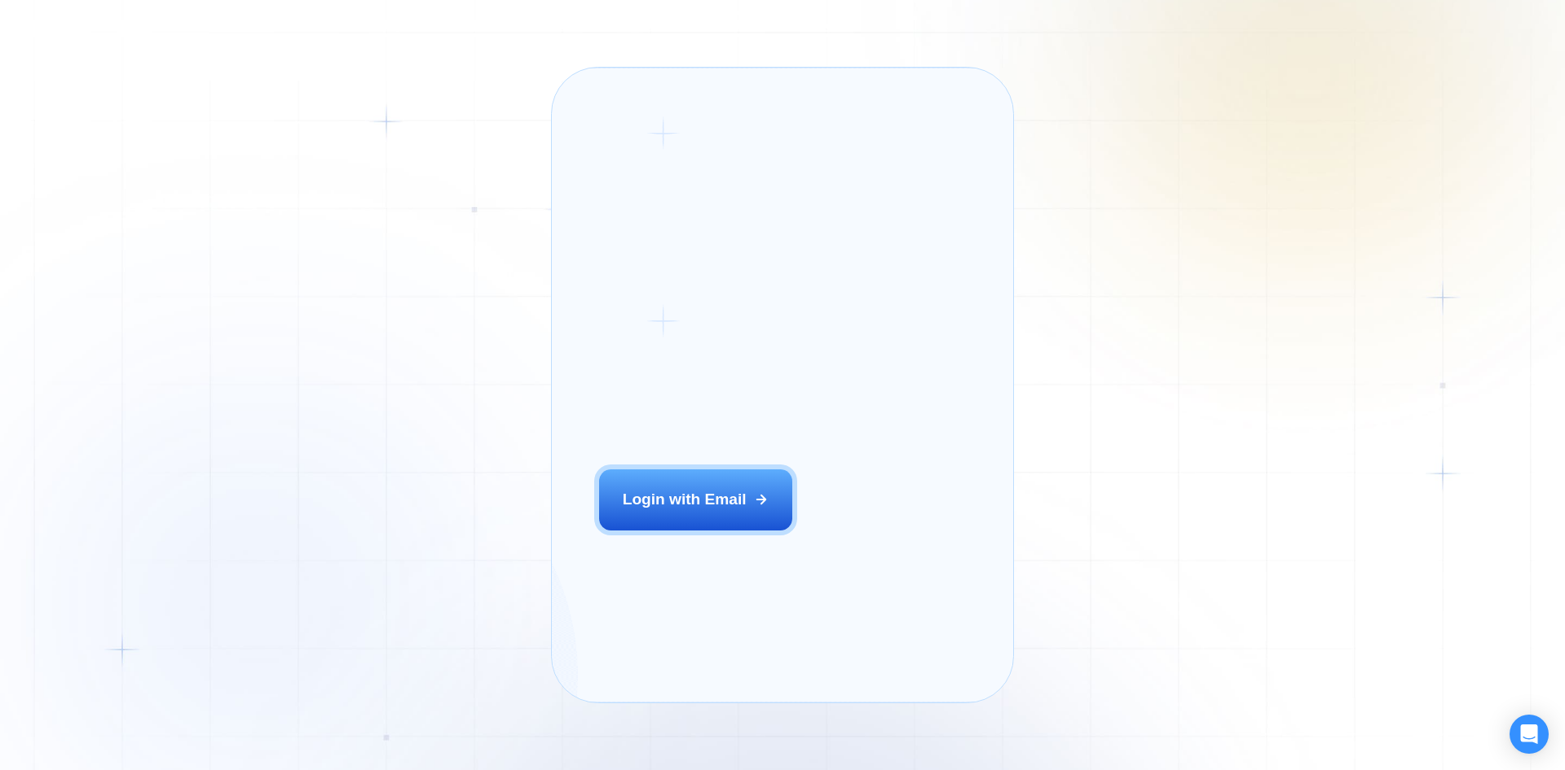
drag, startPoint x: 0, startPoint y: 0, endPoint x: 722, endPoint y: 553, distance: 909.7
click at [722, 553] on div "Login ‍ Welcome to GigRadar. AI Business Manager for Agencies Login with Email" at bounding box center [721, 385] width 292 height 588
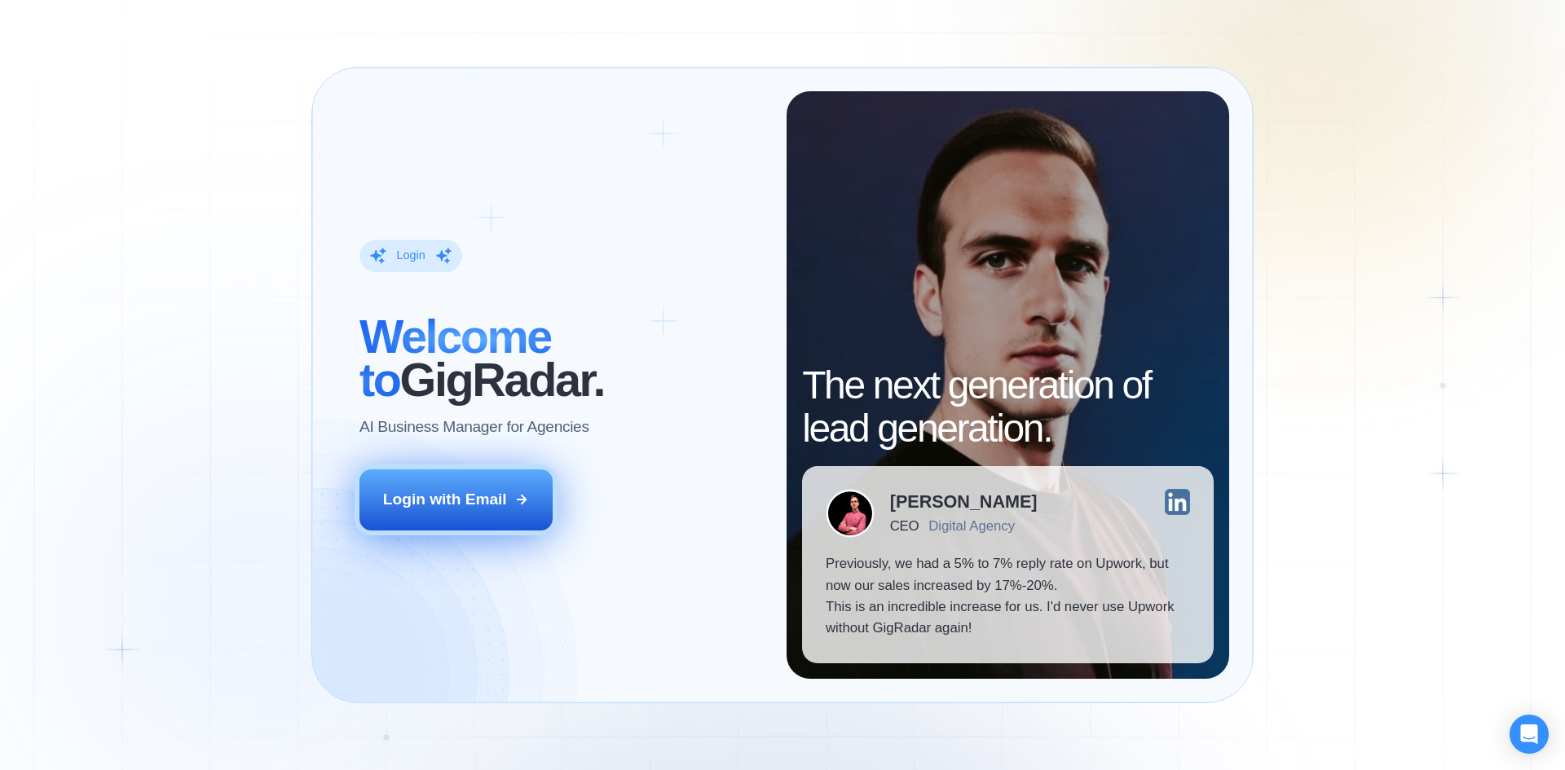
click at [417, 474] on button "Login with Email" at bounding box center [456, 499] width 194 height 60
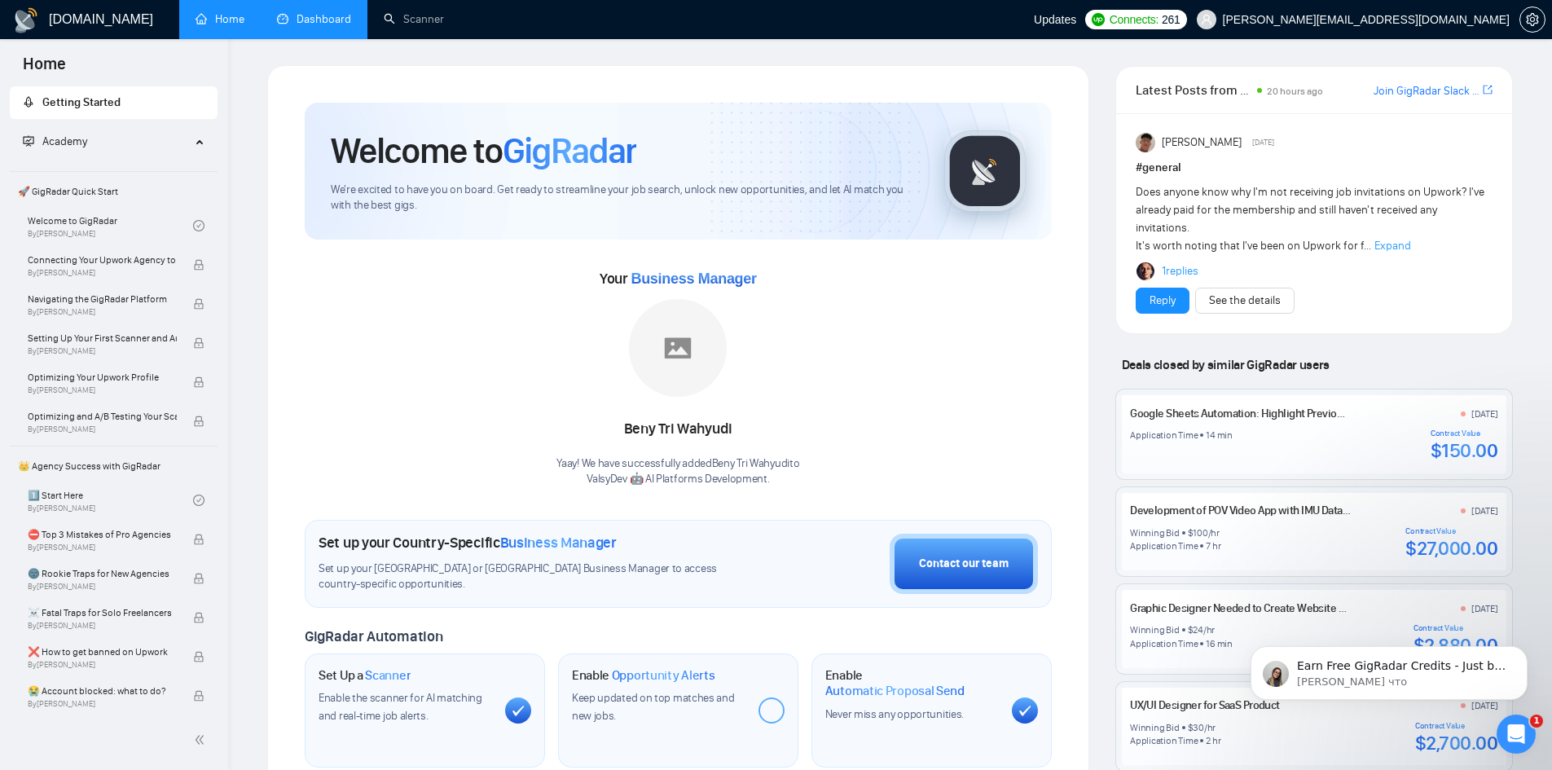
click at [282, 19] on link "Dashboard" at bounding box center [314, 19] width 74 height 14
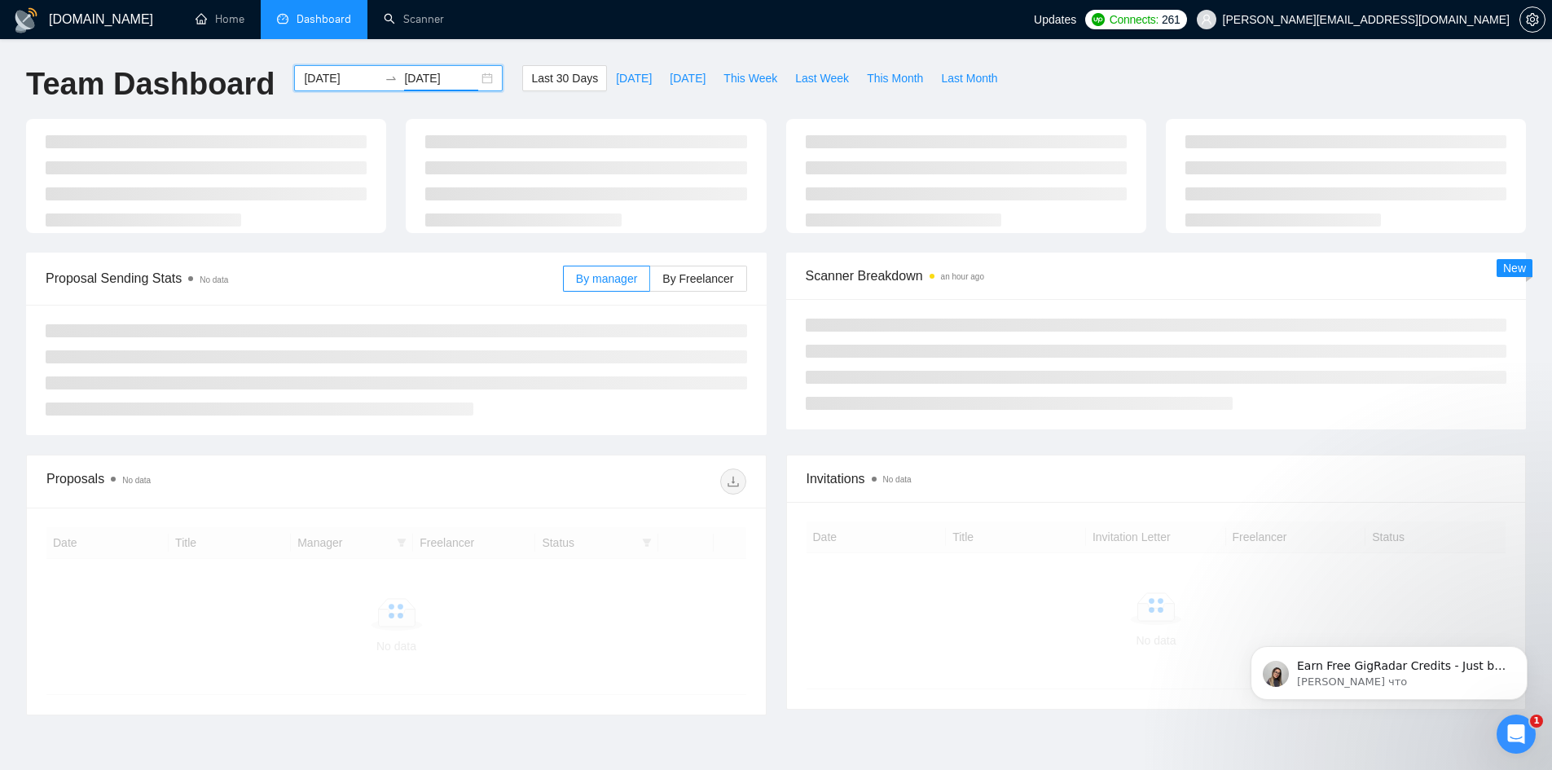
click at [437, 82] on input "[DATE]" at bounding box center [441, 78] width 74 height 18
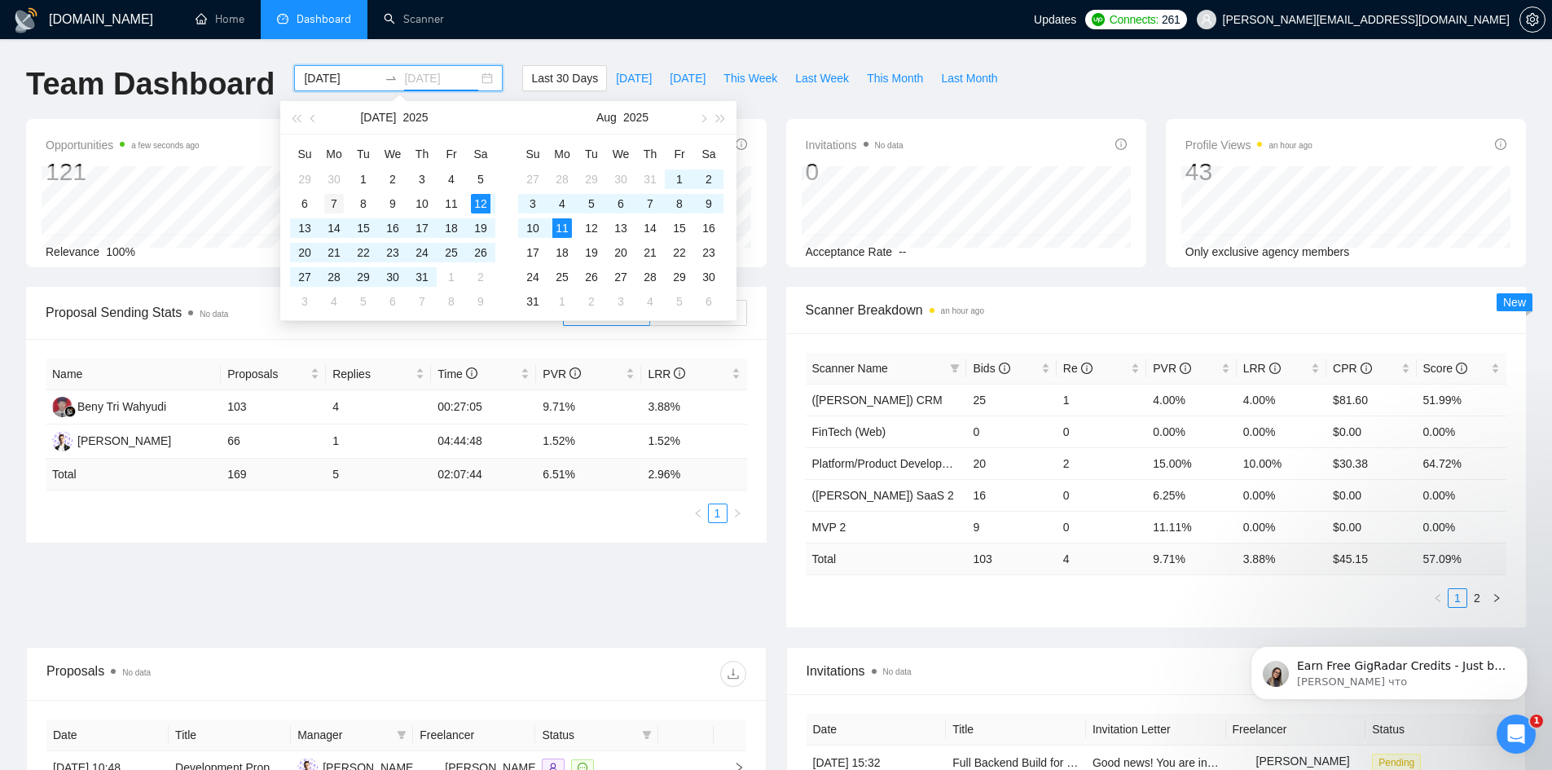
type input "[DATE]"
click at [338, 209] on div "7" at bounding box center [334, 204] width 20 height 20
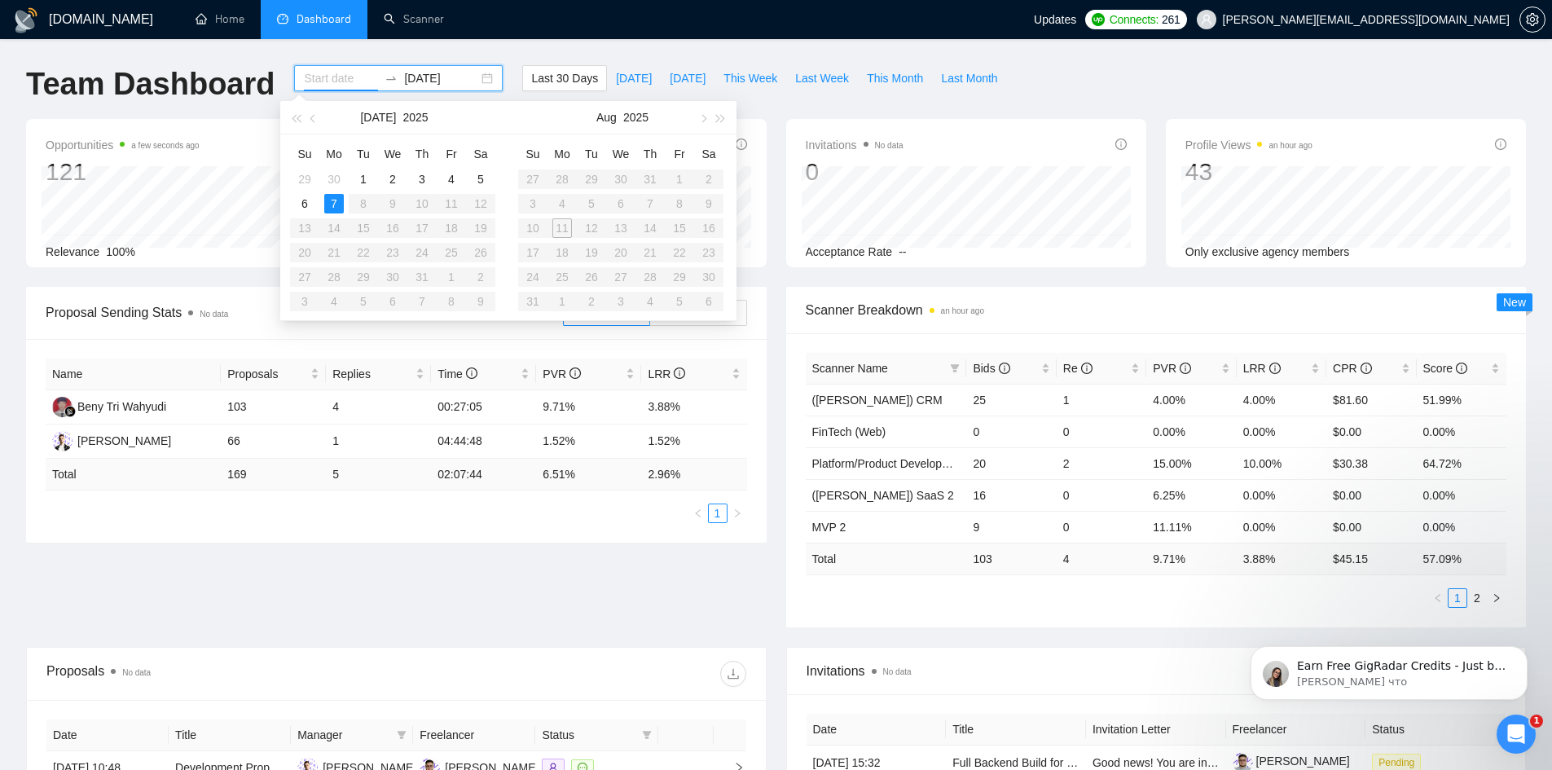
click at [452, 200] on table "Su Mo Tu We Th Fr Sa 29 30 1 2 3 4 5 6 7 8 9 10 11 12 13 14 15 16 17 18 19 20 2…" at bounding box center [392, 227] width 205 height 173
type input "[DATE]"
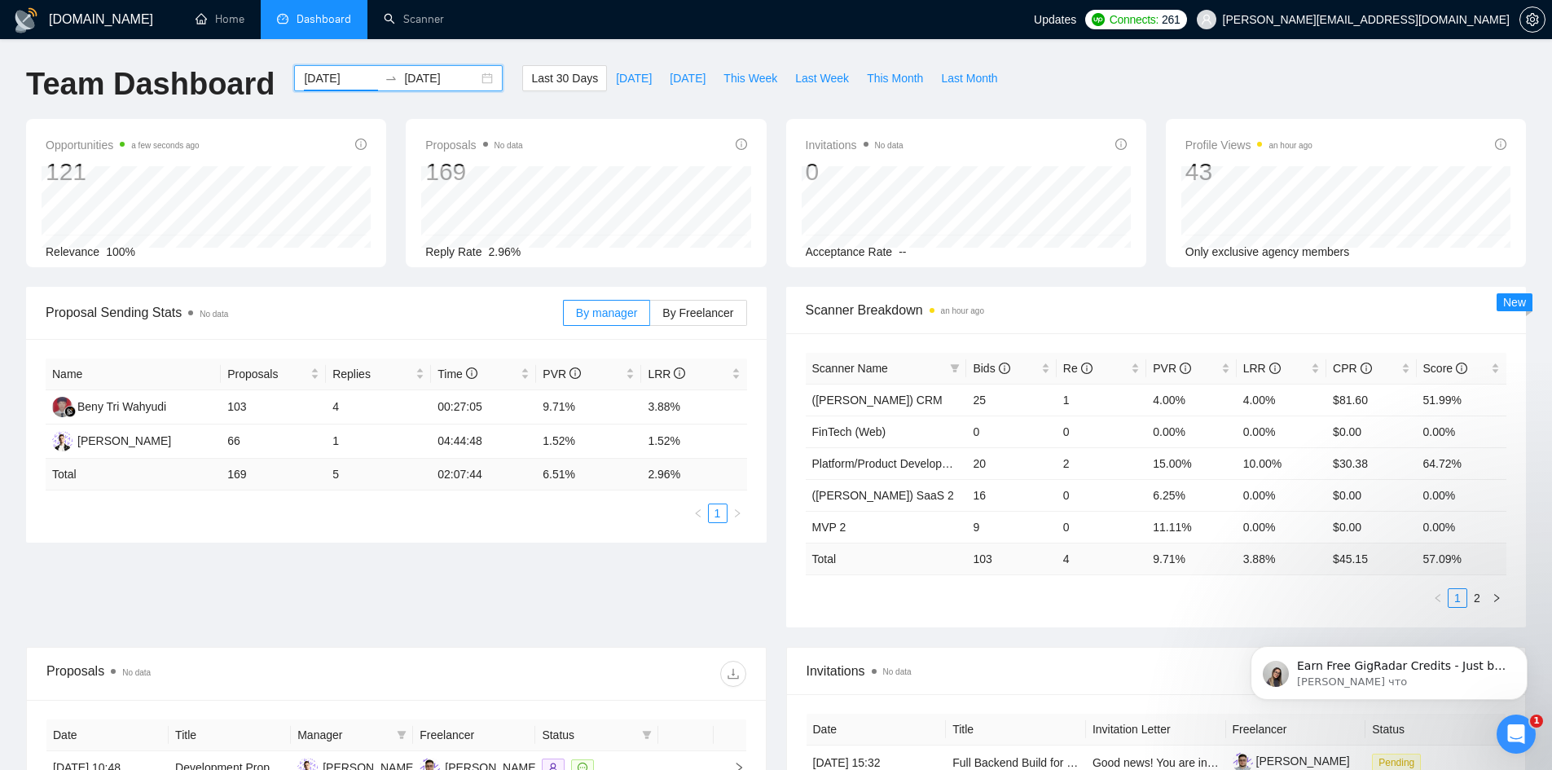
click at [460, 79] on input "[DATE]" at bounding box center [441, 78] width 74 height 18
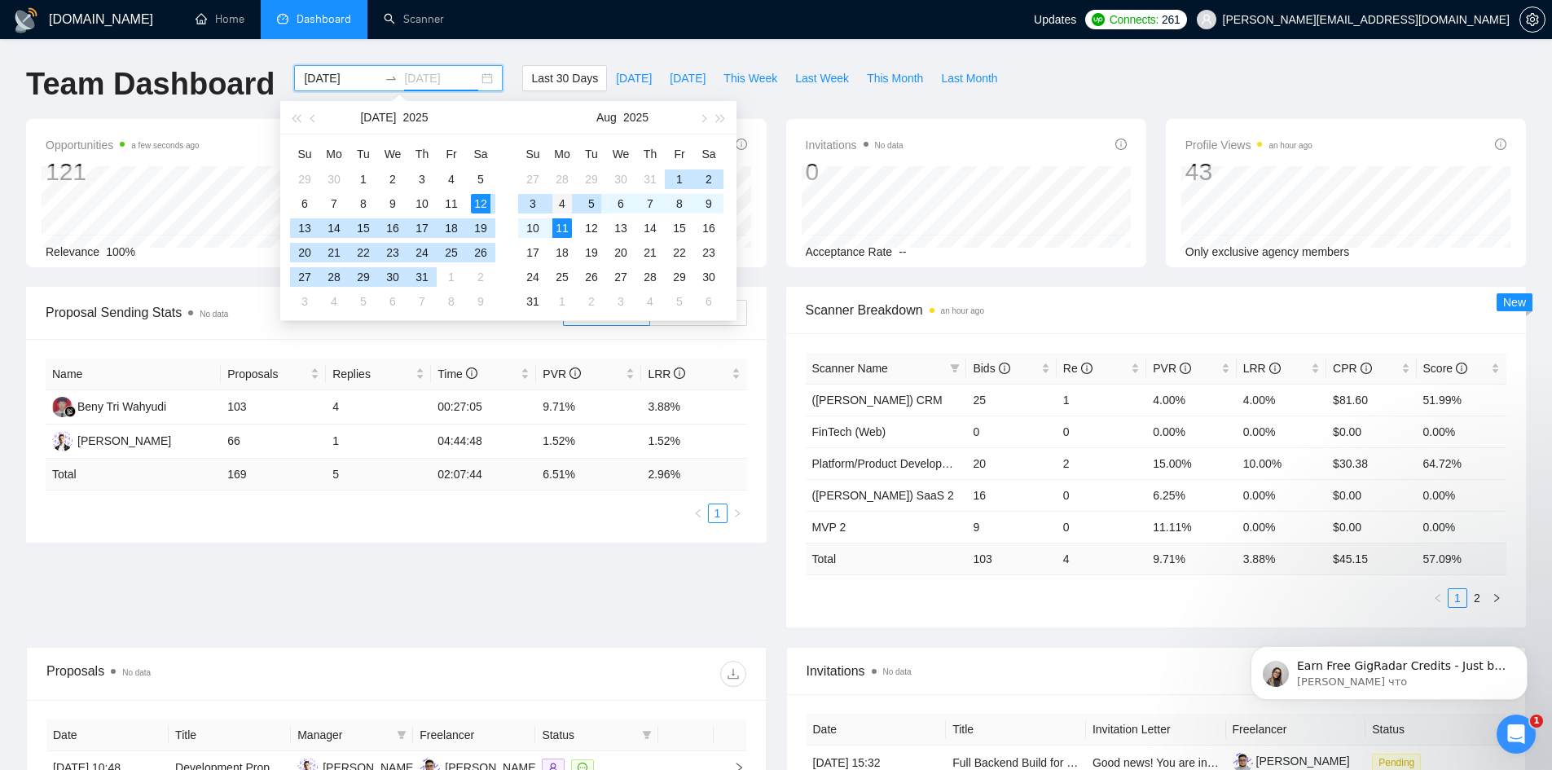
type input "[DATE]"
click at [563, 205] on div "4" at bounding box center [563, 204] width 20 height 20
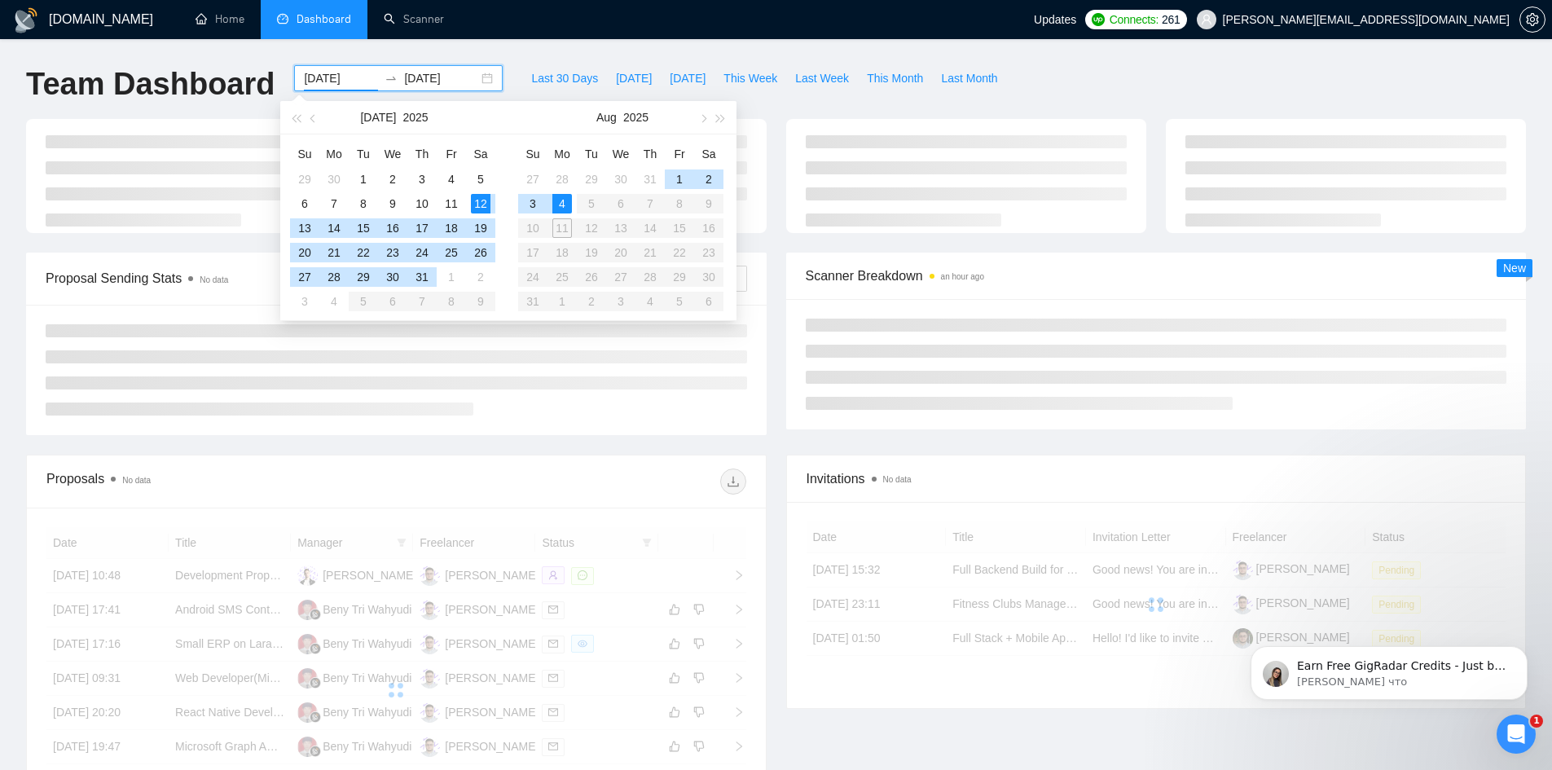
click at [563, 209] on div "4" at bounding box center [563, 204] width 20 height 20
type input "[DATE]"
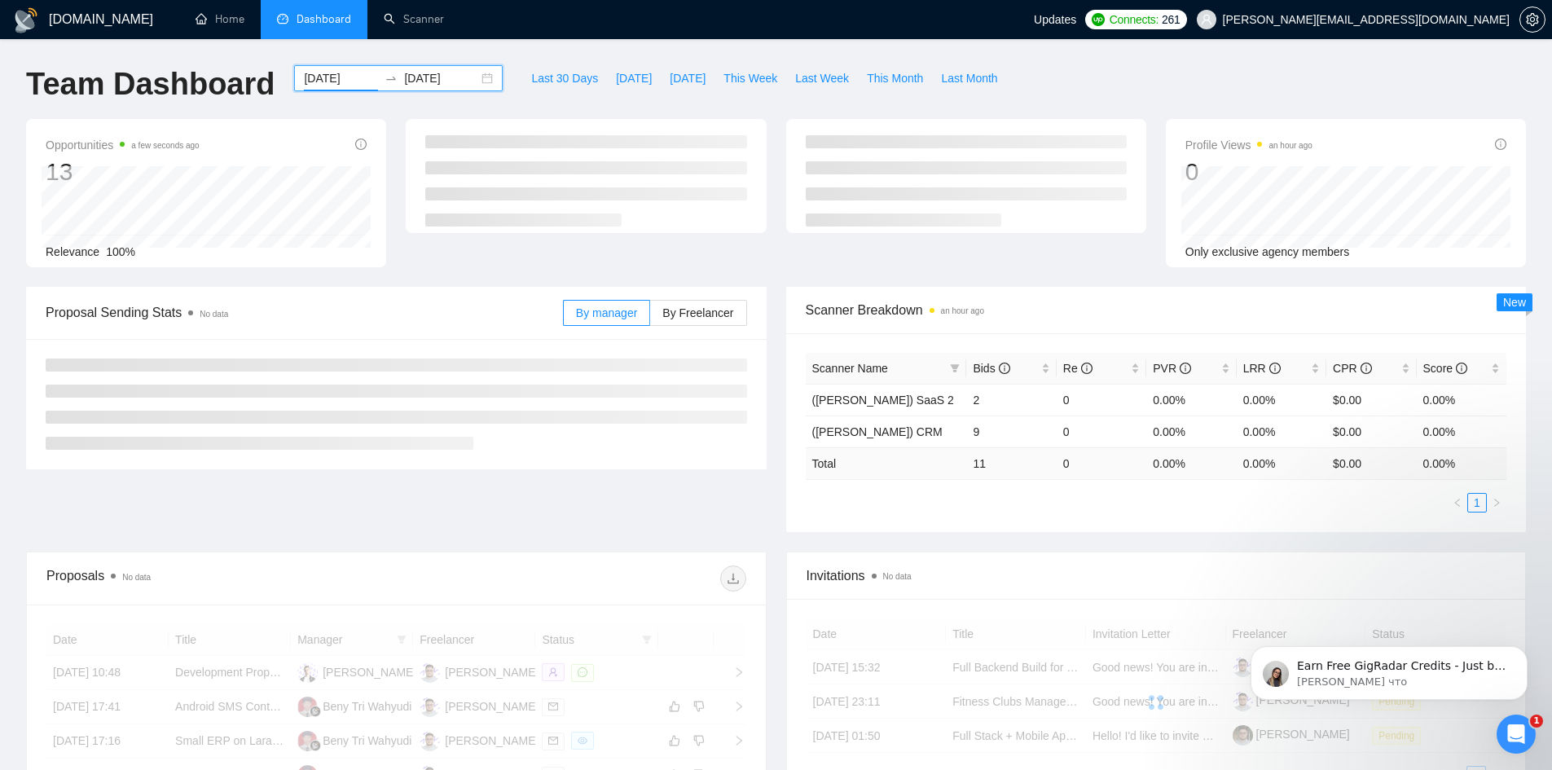
click at [429, 77] on input "[DATE]" at bounding box center [441, 78] width 74 height 18
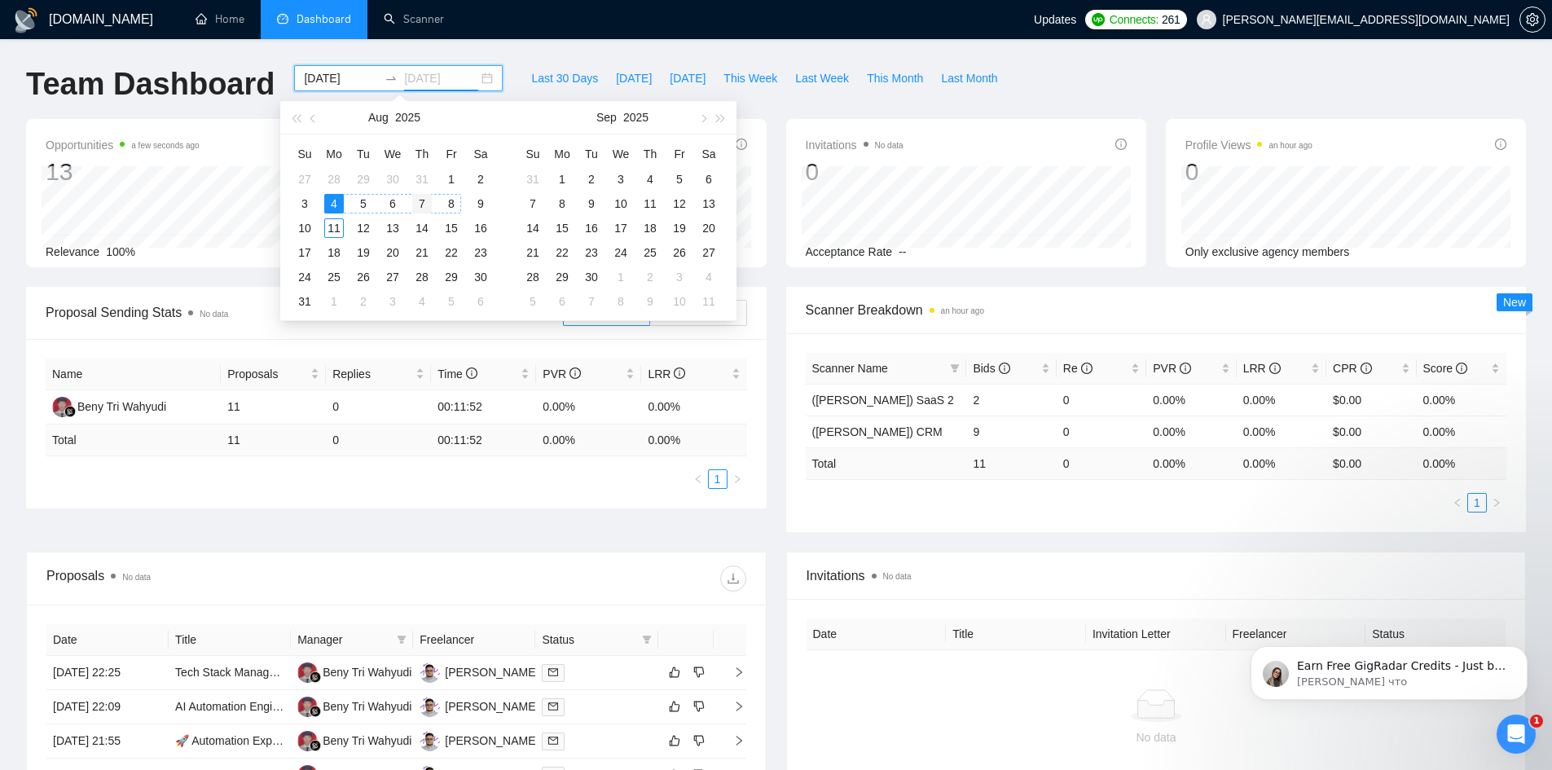
type input "[DATE]"
click at [429, 204] on div "7" at bounding box center [422, 204] width 20 height 20
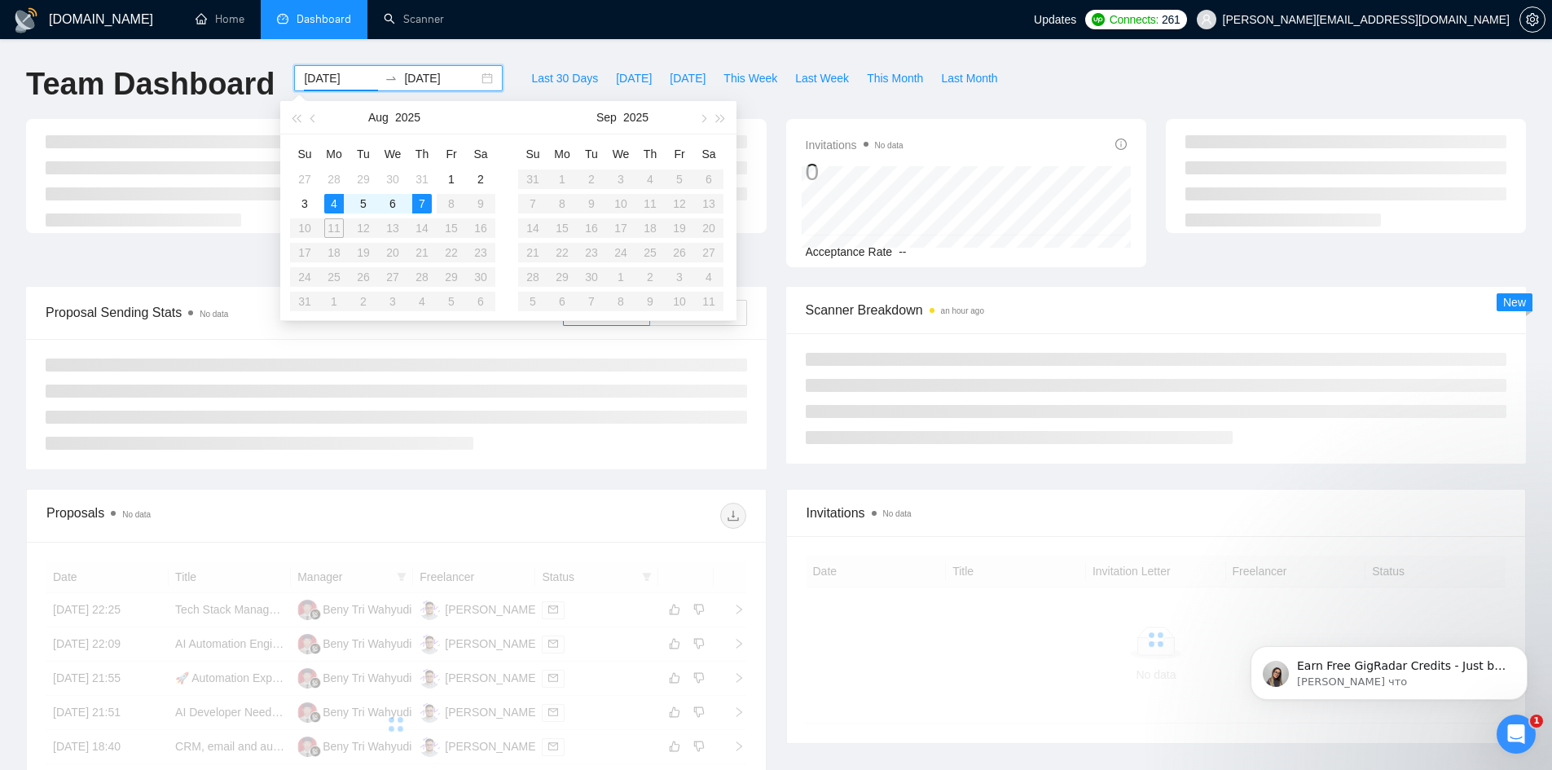
type input "[DATE]"
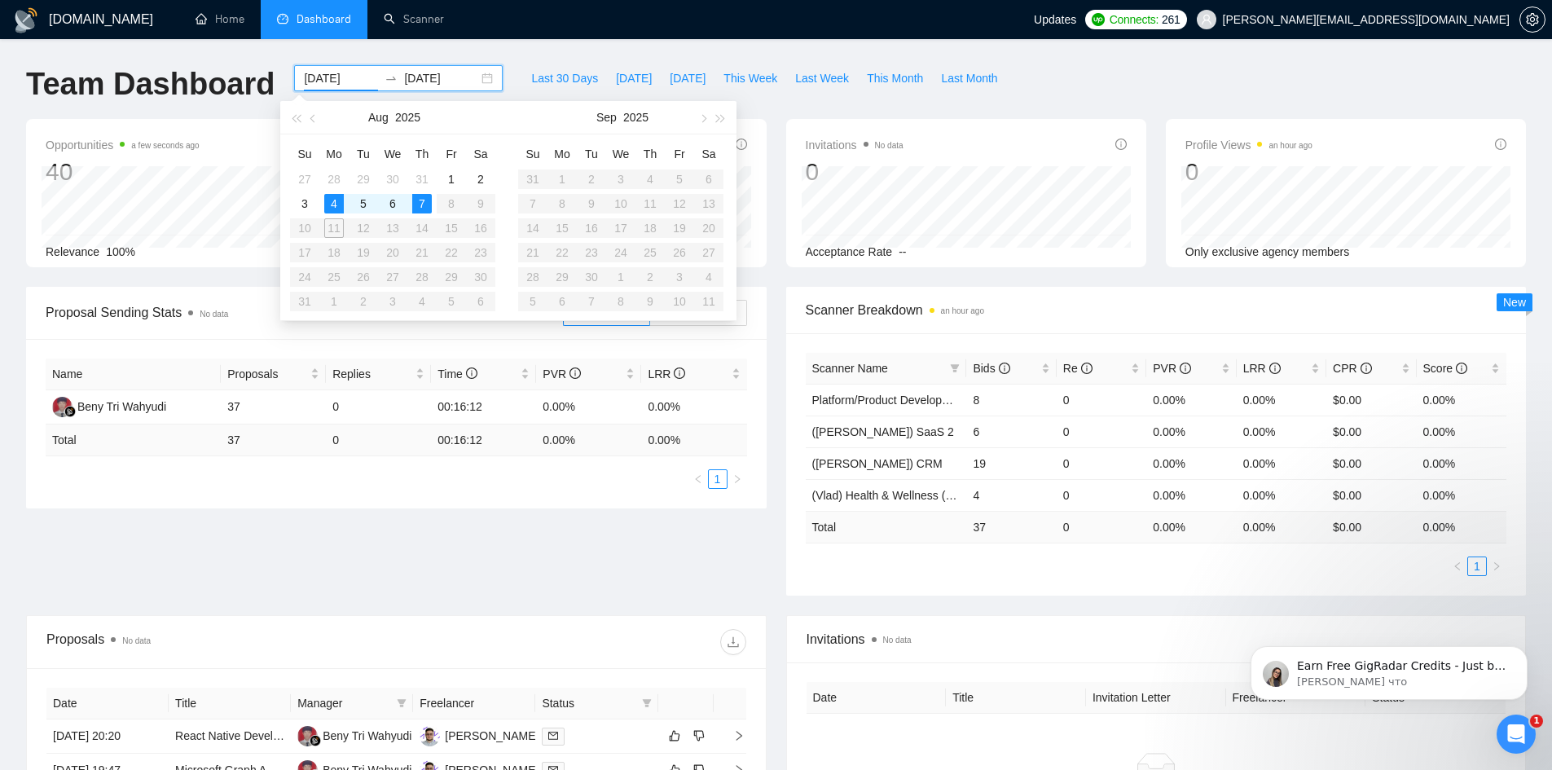
click at [224, 558] on div "Proposal Sending Stats No data By manager By Freelancer Name Proposals Replies …" at bounding box center [776, 451] width 1520 height 328
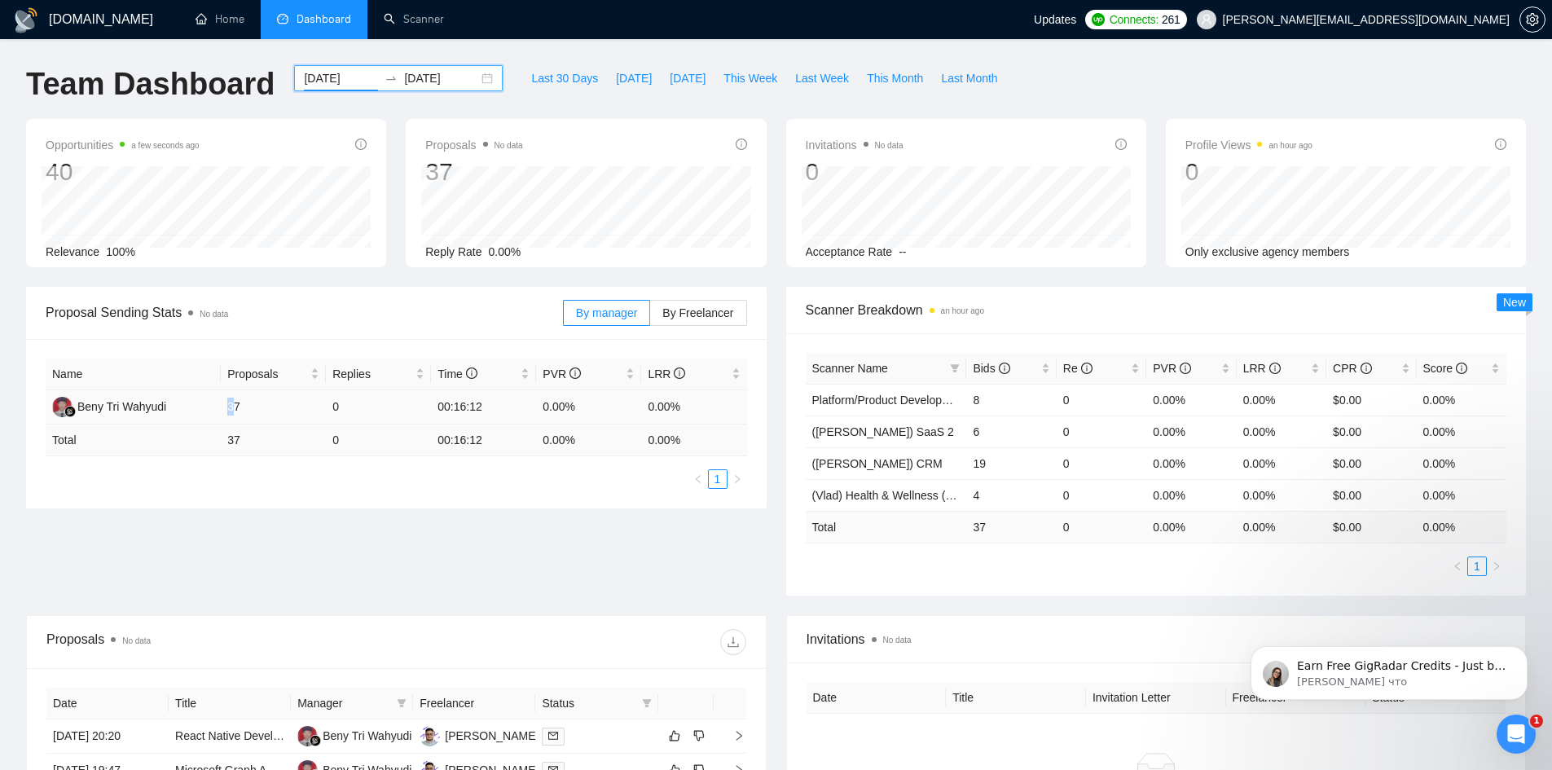
type textarea "3"
click at [229, 409] on td "37" at bounding box center [273, 407] width 105 height 34
click at [240, 509] on div "Proposal Sending Stats No data By manager By Freelancer Name Proposals Replies …" at bounding box center [776, 451] width 1520 height 328
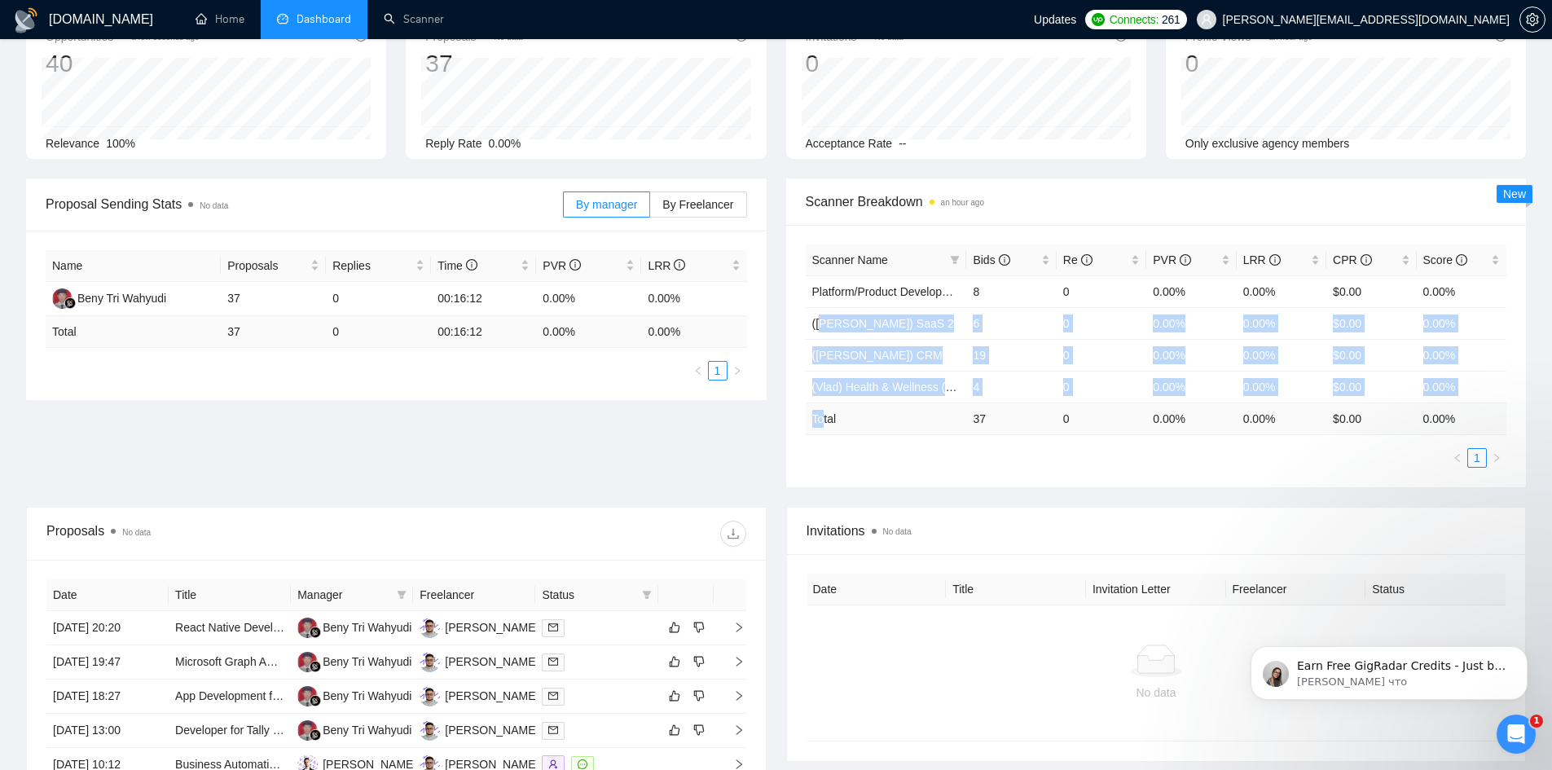
drag, startPoint x: 825, startPoint y: 344, endPoint x: 825, endPoint y: 423, distance: 79.1
click at [825, 423] on table "Scanner Name Bids Re PVR LRR CPR Score Platform/Product Development (Чисто прод…" at bounding box center [1157, 339] width 702 height 191
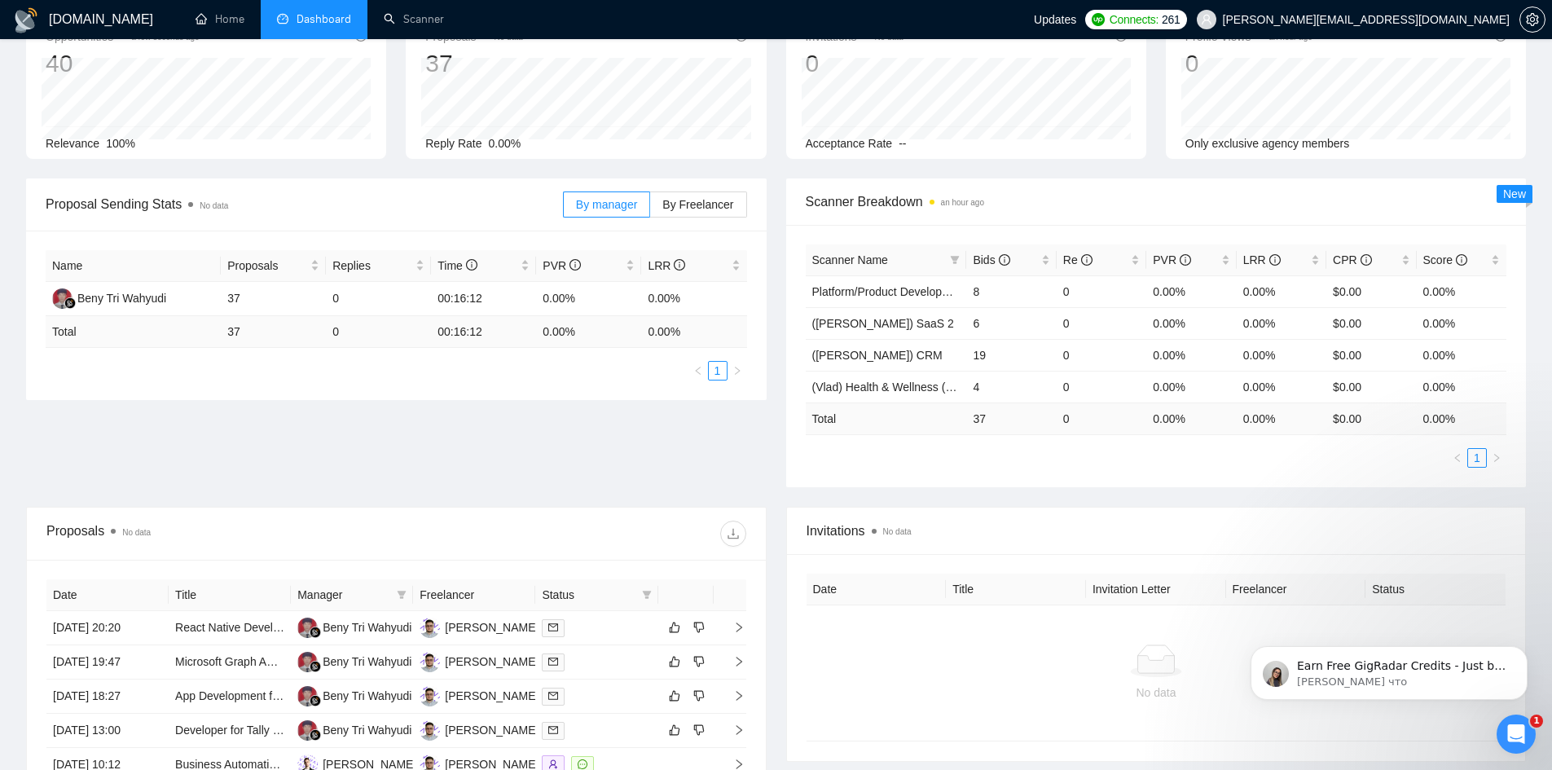
click at [491, 460] on div "Proposal Sending Stats No data By manager By Freelancer Name Proposals Replies …" at bounding box center [776, 342] width 1520 height 328
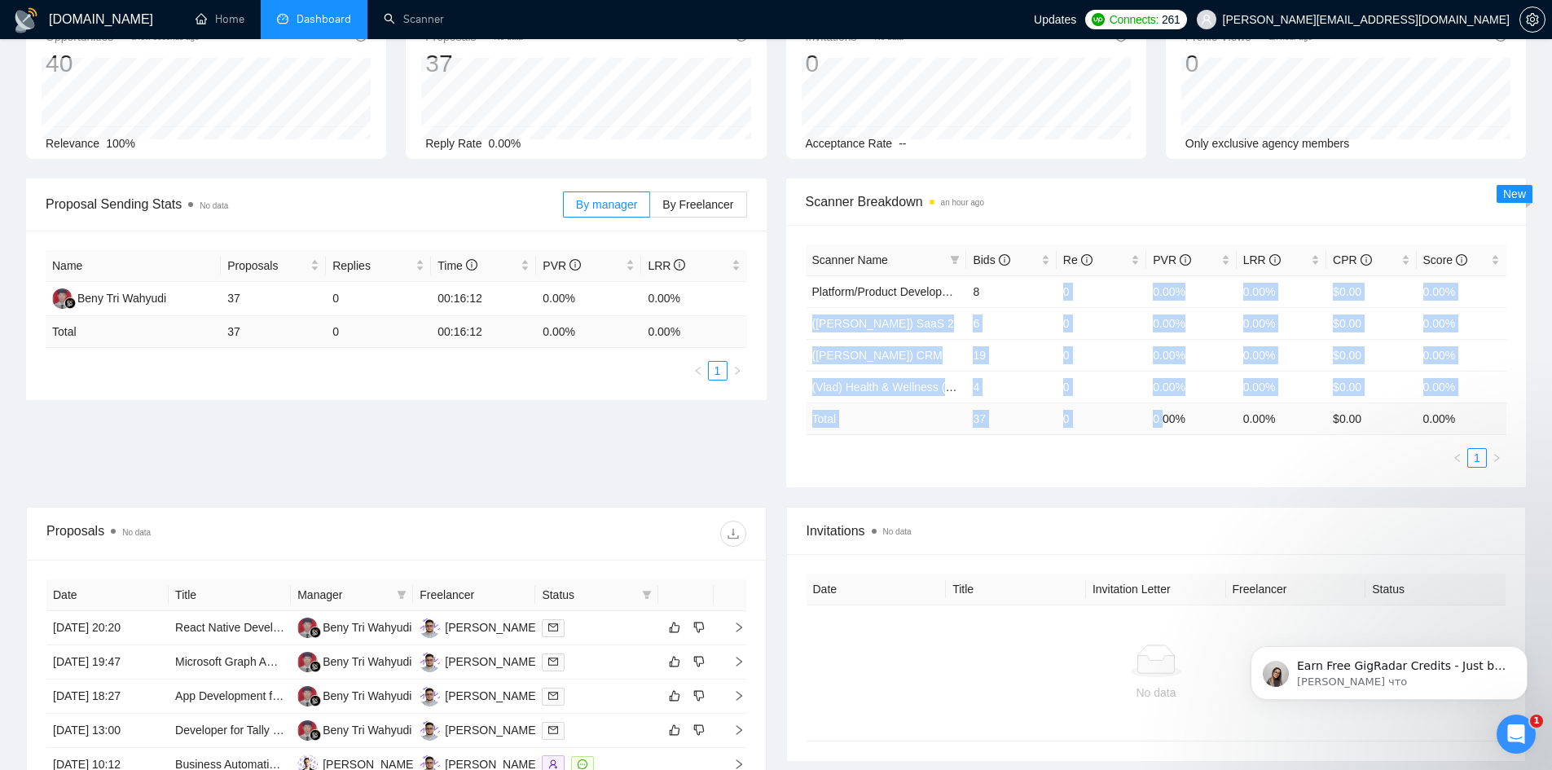
drag, startPoint x: 1065, startPoint y: 286, endPoint x: 1162, endPoint y: 431, distance: 174.5
click at [1162, 431] on table "Scanner Name Bids Re PVR LRR CPR Score Platform/Product Development (Чисто прод…" at bounding box center [1157, 339] width 702 height 191
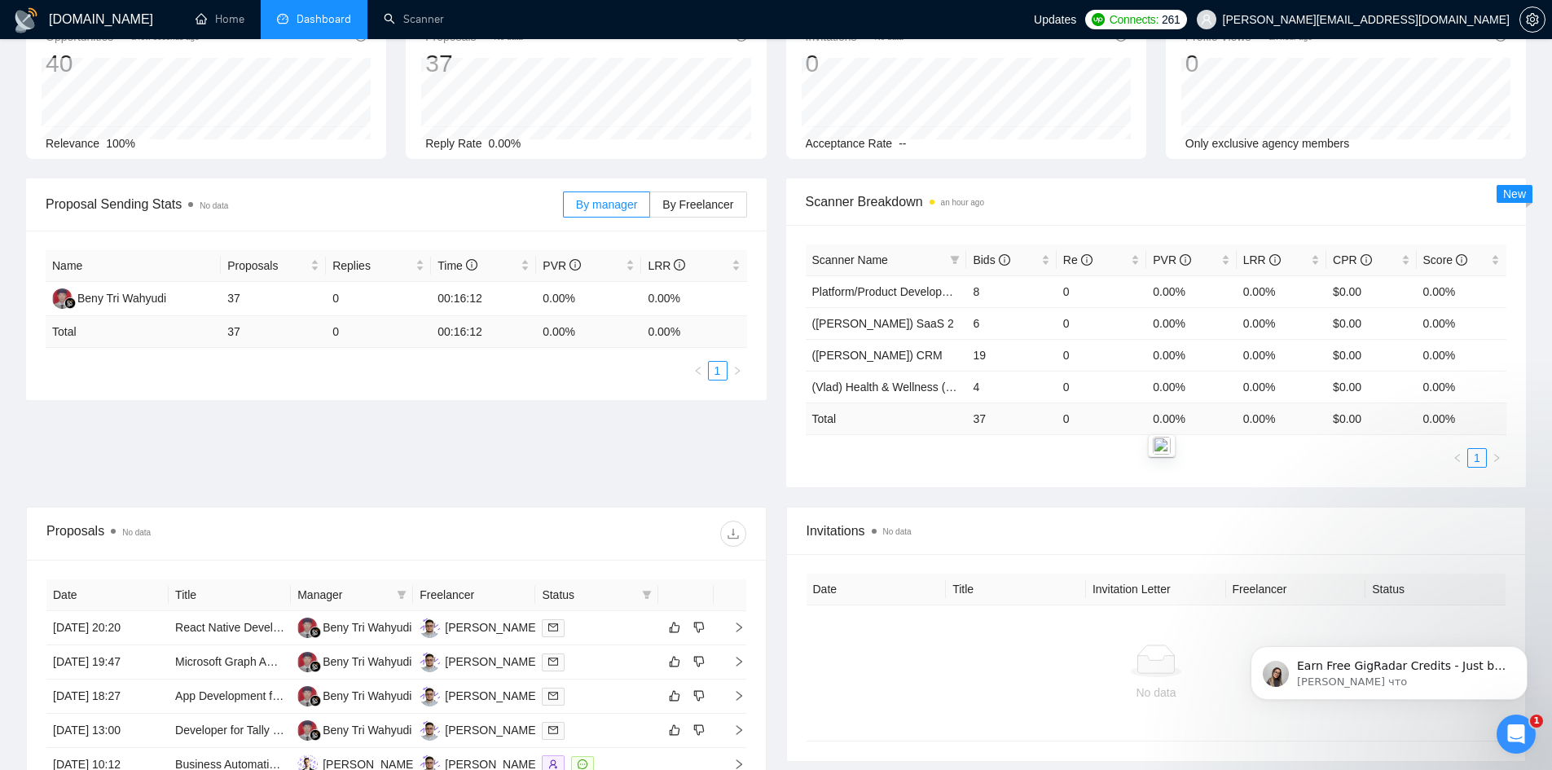
click at [663, 454] on div "Proposal Sending Stats No data By manager By Freelancer Name Proposals Replies …" at bounding box center [776, 342] width 1520 height 328
drag, startPoint x: 1105, startPoint y: 349, endPoint x: 1312, endPoint y: 383, distance: 209.8
click at [1434, 366] on tr "([PERSON_NAME]) CRM 19 0 0.00% 0.00% $0.00 0.00%" at bounding box center [1157, 355] width 702 height 32
click at [969, 454] on ul "1" at bounding box center [1157, 458] width 702 height 20
drag, startPoint x: 927, startPoint y: 427, endPoint x: 1451, endPoint y: 412, distance: 525.0
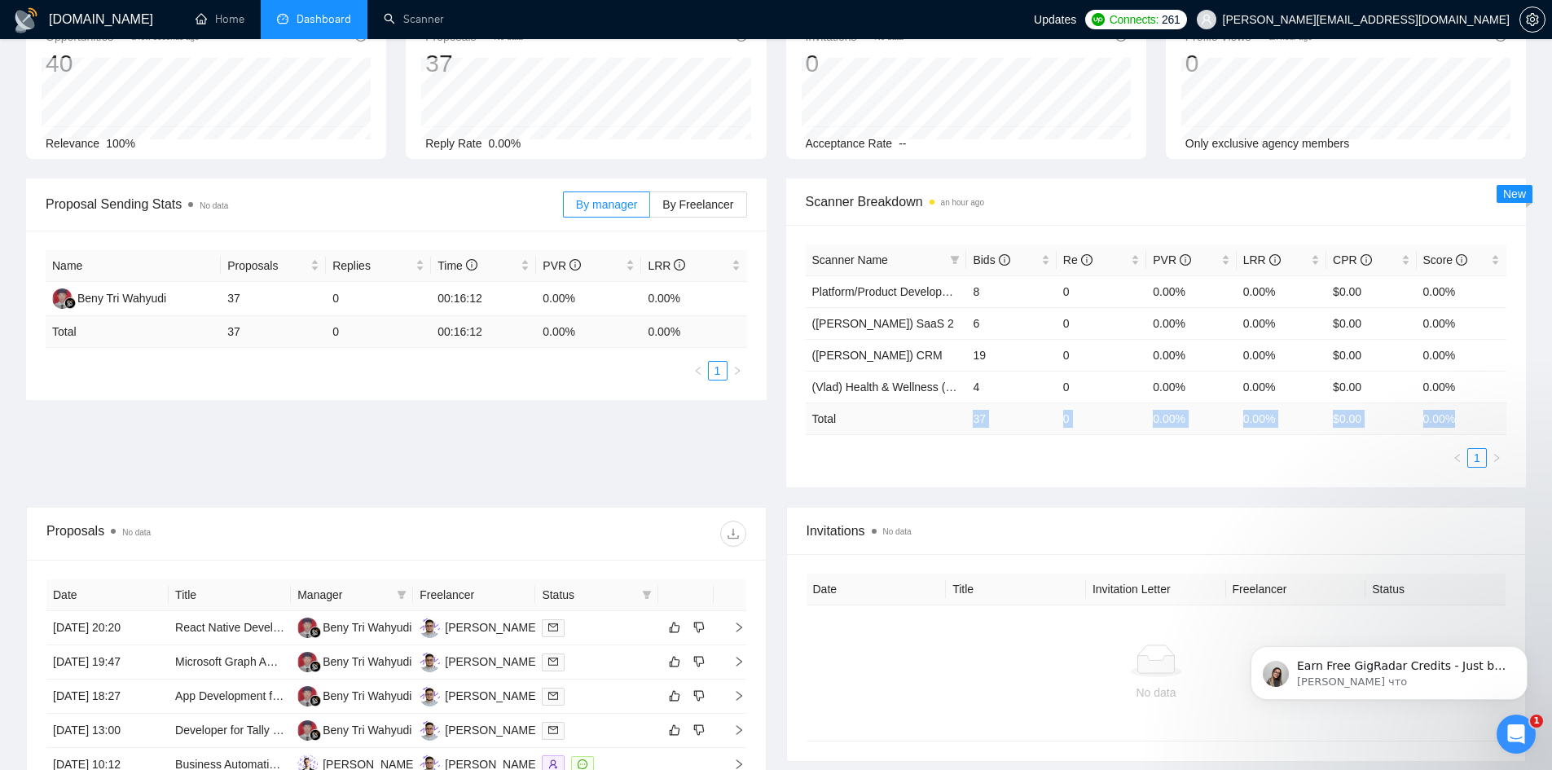
click at [1451, 412] on tr "Total 37 0 0.00 % 0.00 % $ 0.00 0.00 %" at bounding box center [1157, 419] width 702 height 32
click at [504, 449] on div "Proposal Sending Stats No data By manager By Freelancer Name Proposals Replies …" at bounding box center [776, 342] width 1520 height 328
